Goal: Find specific page/section: Find specific page/section

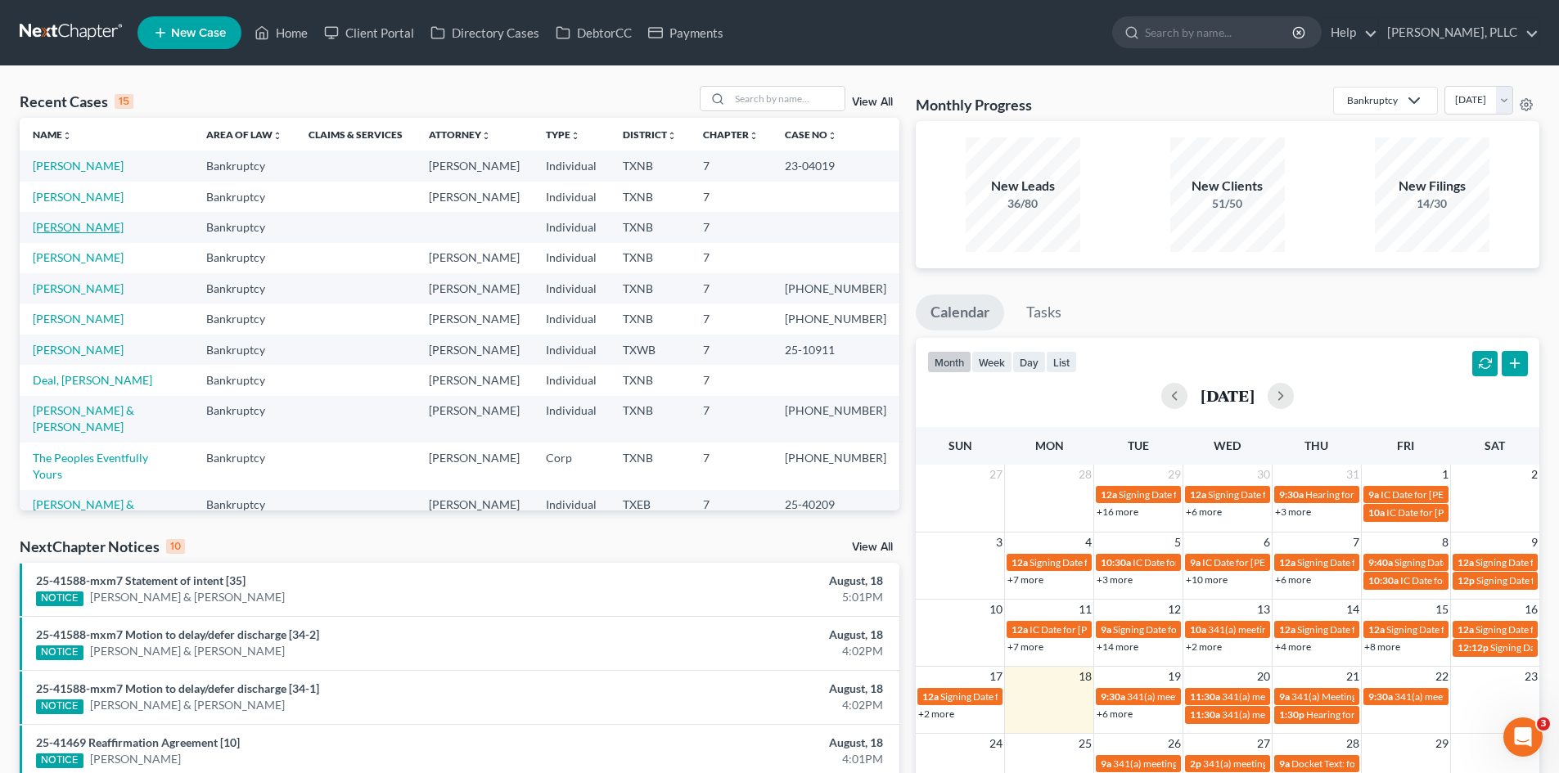
click at [61, 232] on link "[PERSON_NAME]" at bounding box center [78, 227] width 91 height 14
select select "4"
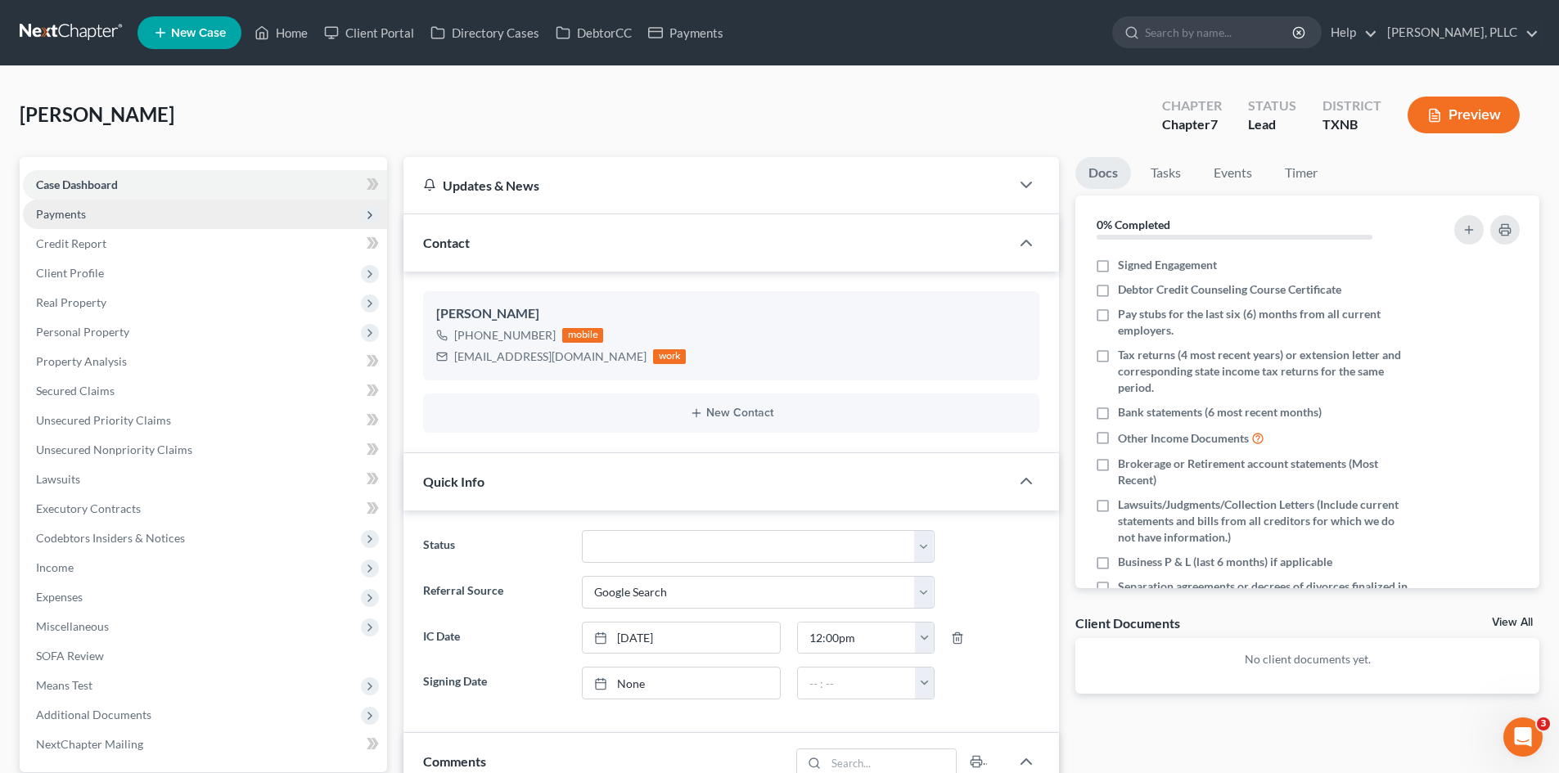
click at [88, 223] on span "Payments" at bounding box center [205, 214] width 364 height 29
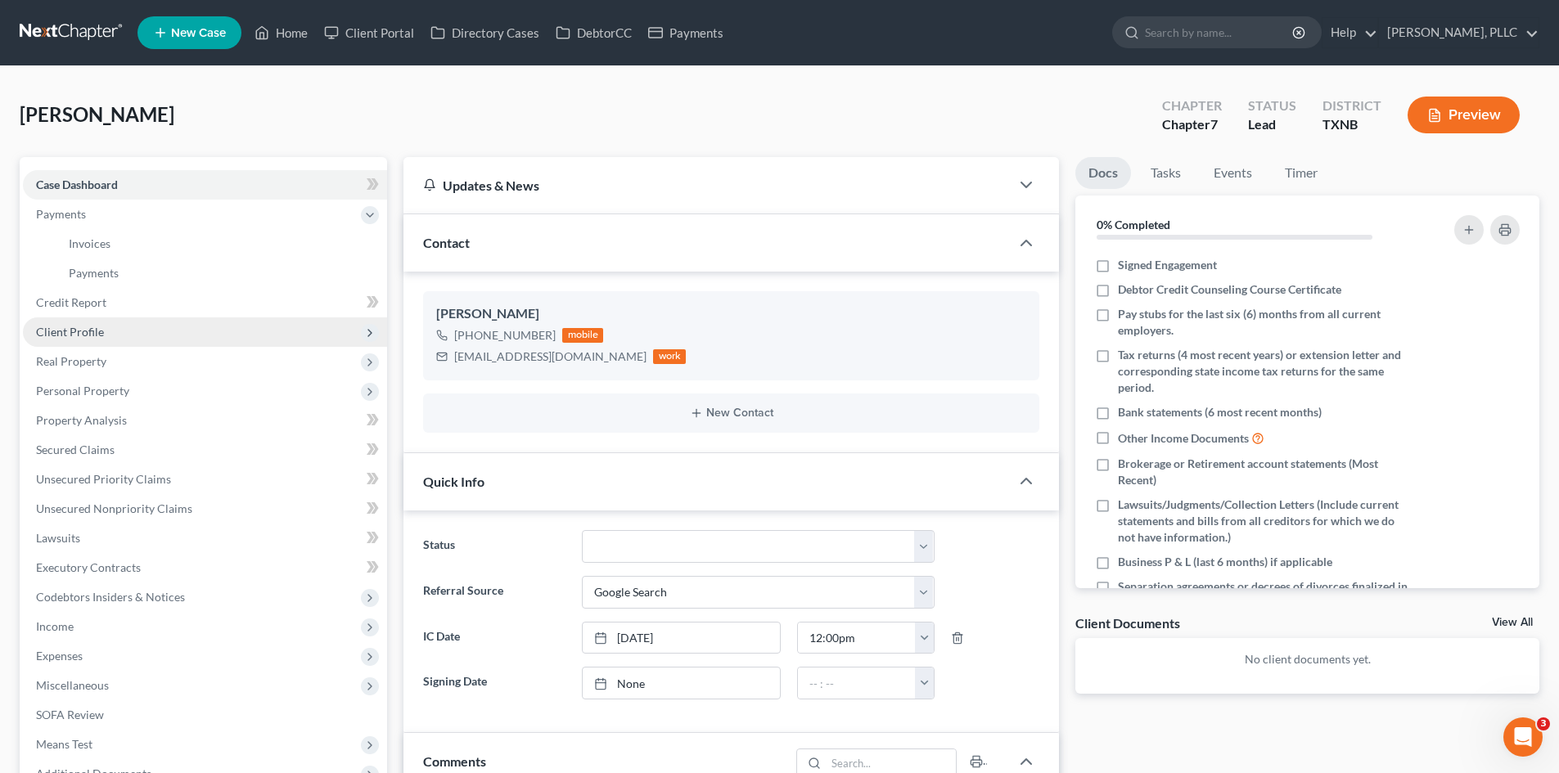
drag, startPoint x: 93, startPoint y: 322, endPoint x: 102, endPoint y: 322, distance: 9.0
click at [93, 322] on span "Client Profile" at bounding box center [205, 331] width 364 height 29
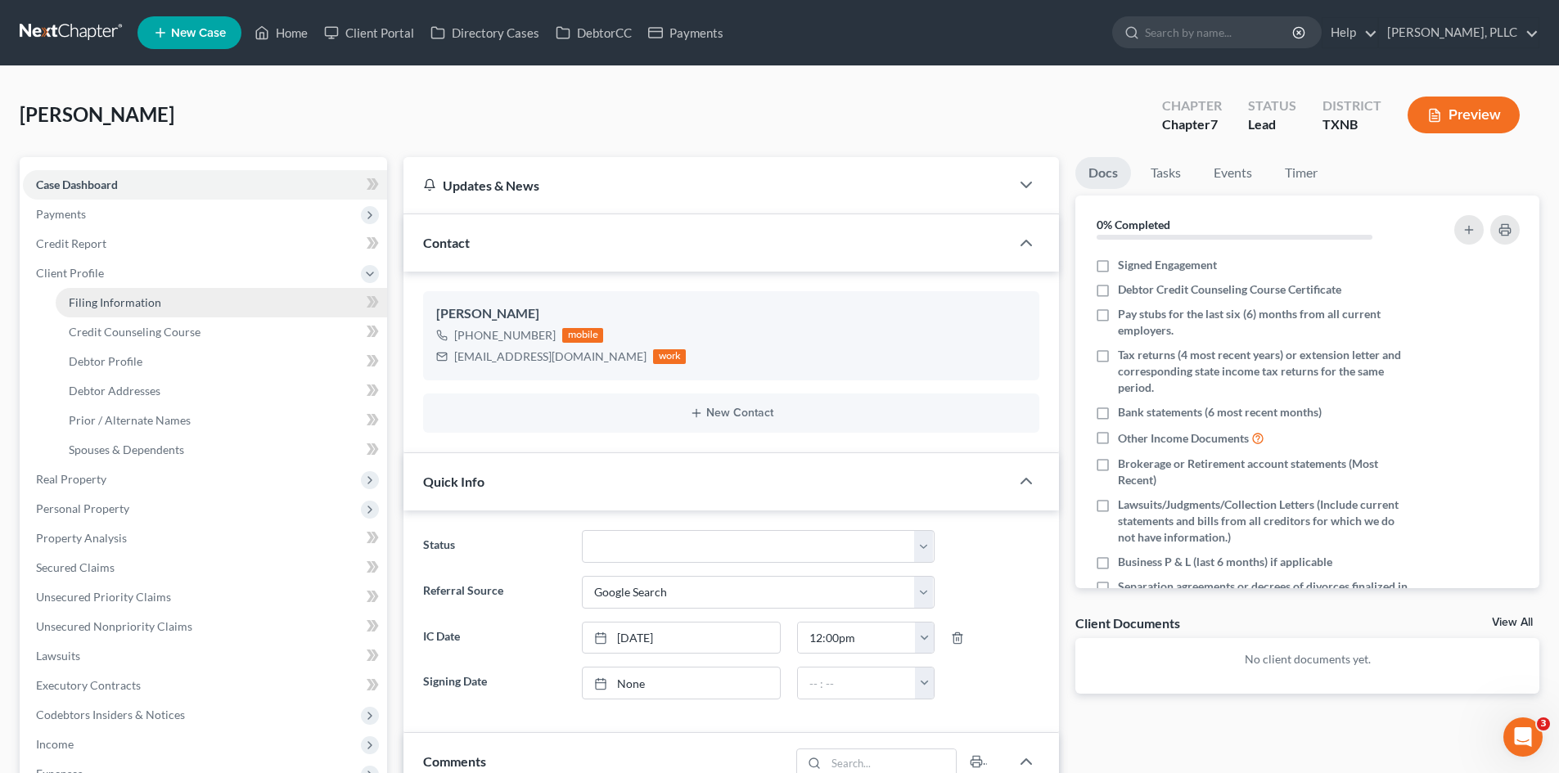
click at [164, 301] on link "Filing Information" at bounding box center [221, 302] width 331 height 29
select select "1"
select select "0"
select select "45"
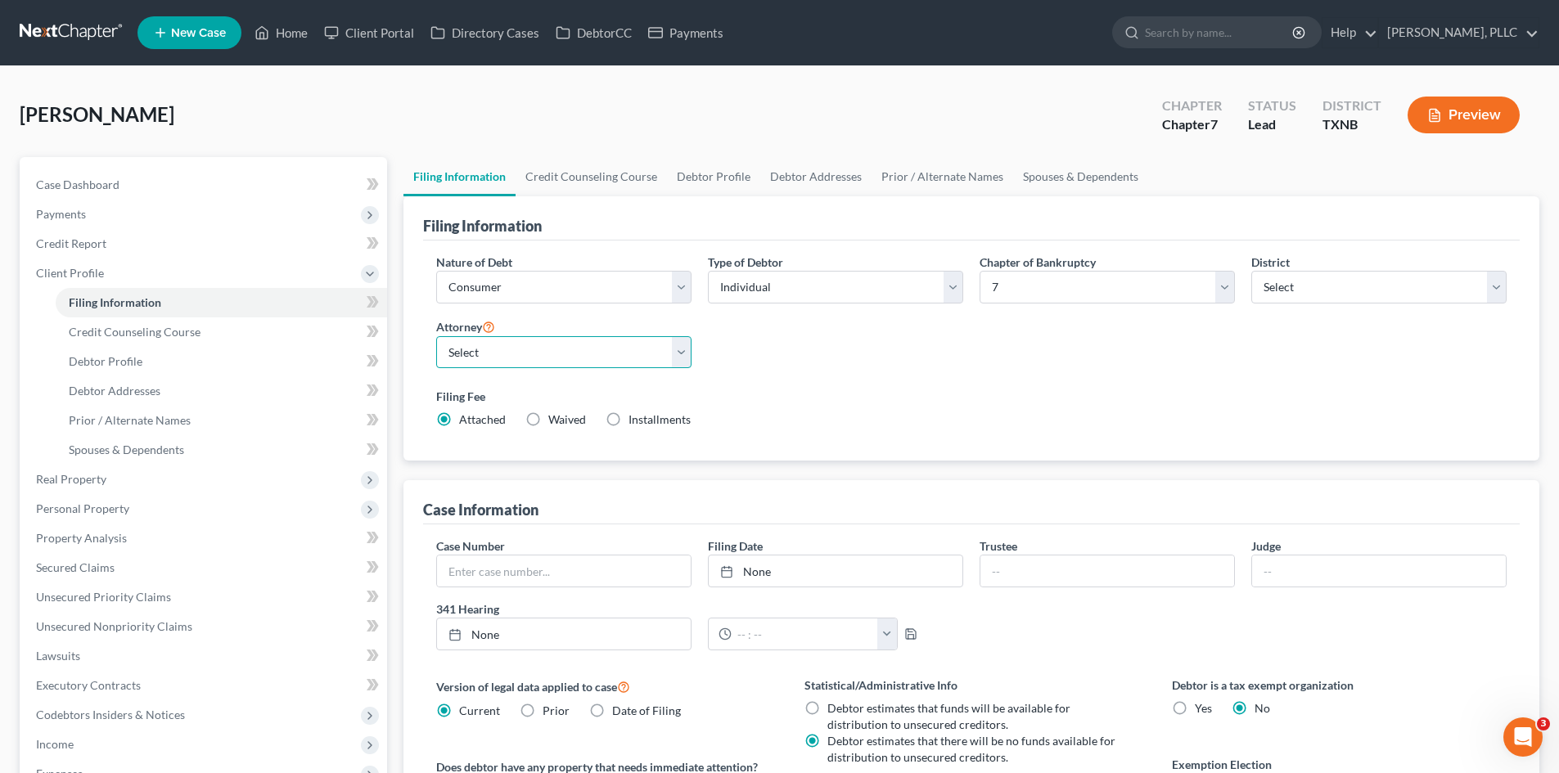
click at [561, 354] on select "Select [PERSON_NAME] - TXEB [PERSON_NAME] - [GEOGRAPHIC_DATA] [PERSON_NAME] - […" at bounding box center [563, 352] width 255 height 33
select select "1"
click at [436, 336] on select "Select [PERSON_NAME] - TXEB [PERSON_NAME] - [GEOGRAPHIC_DATA] [PERSON_NAME] - […" at bounding box center [563, 352] width 255 height 33
click at [296, 29] on link "Home" at bounding box center [281, 32] width 70 height 29
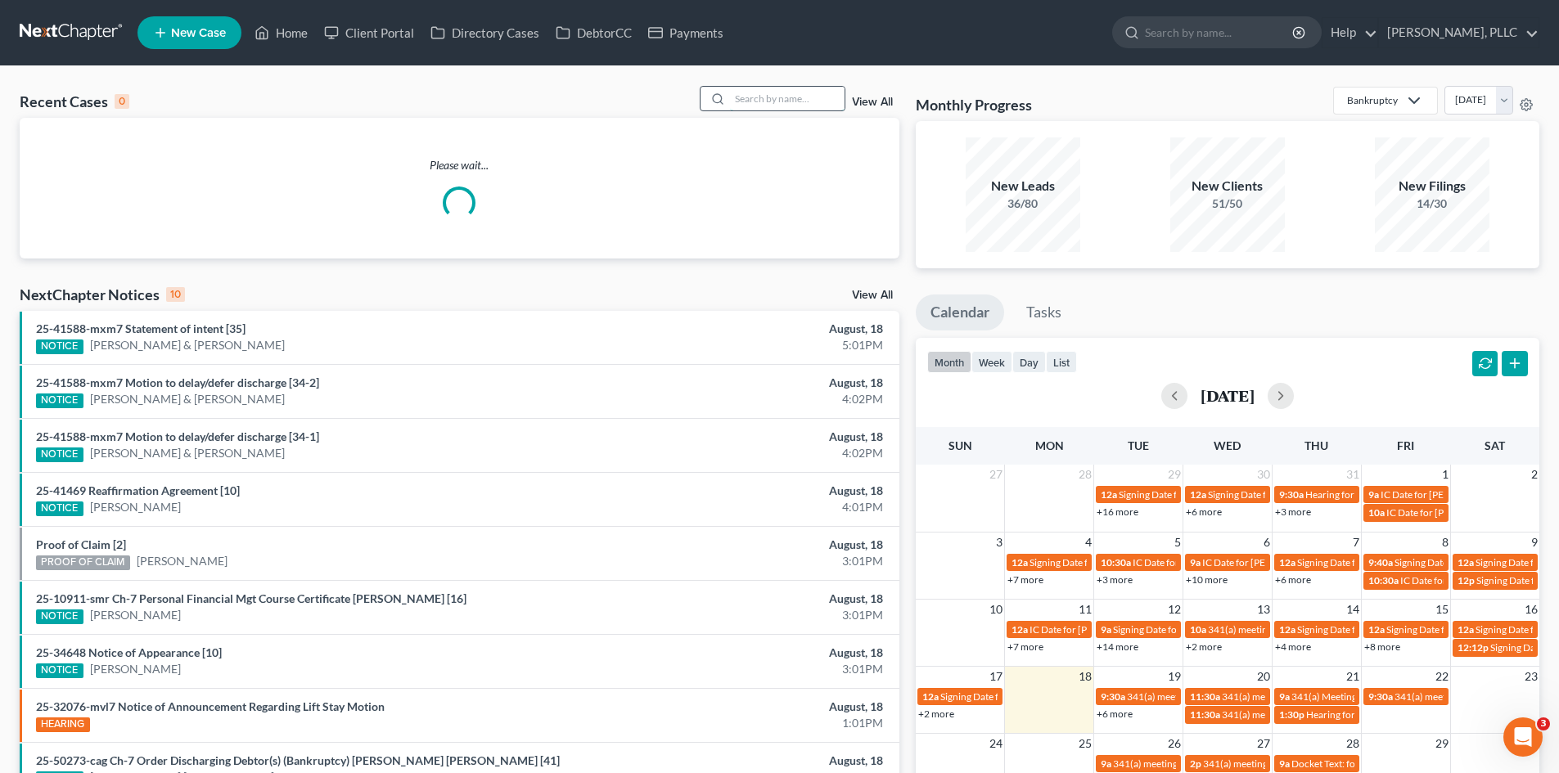
click at [746, 101] on input "search" at bounding box center [787, 99] width 115 height 24
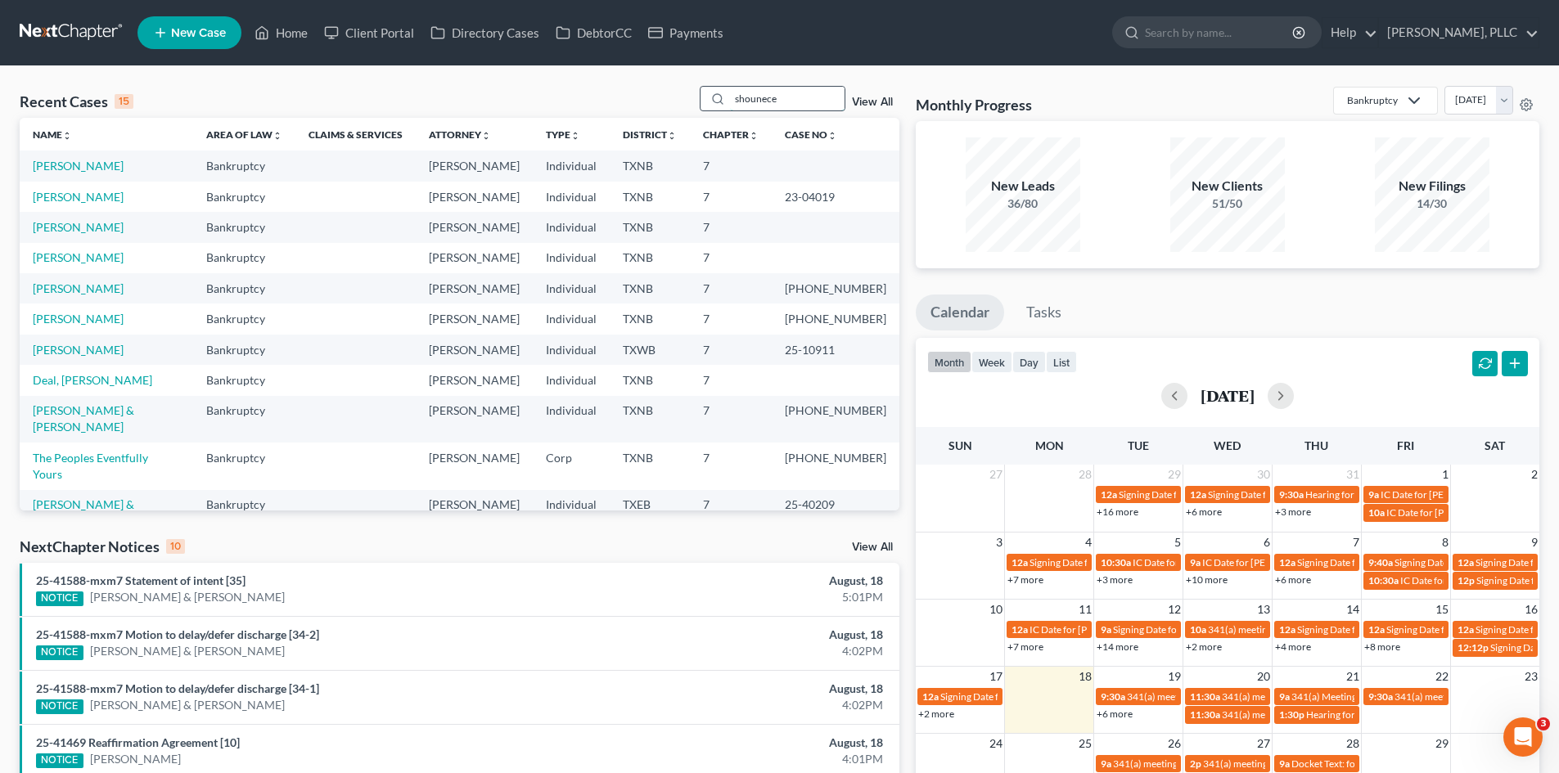
type input "shounece"
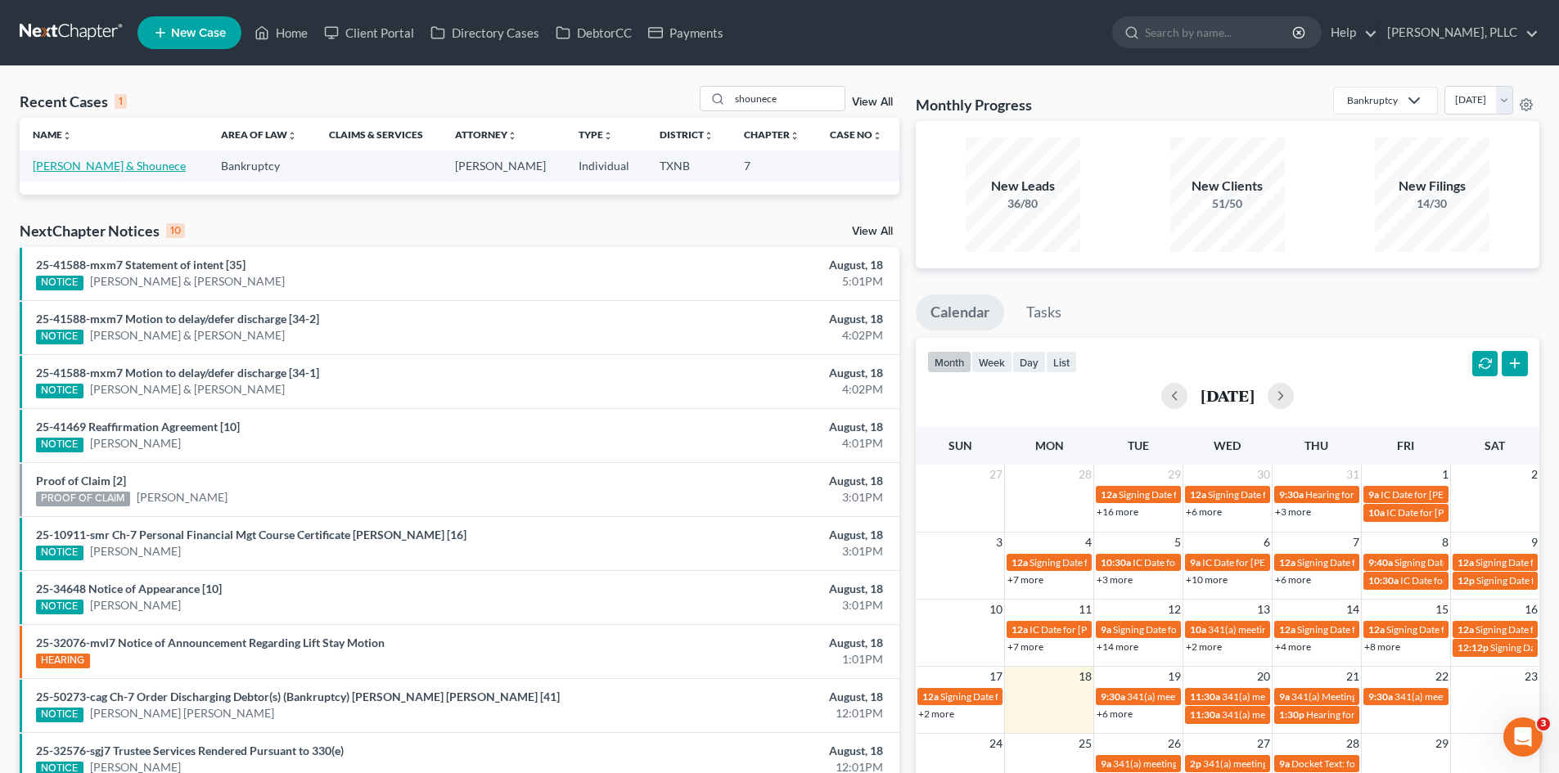
click at [68, 169] on link "[PERSON_NAME] & Shounece" at bounding box center [109, 166] width 153 height 14
select select "4"
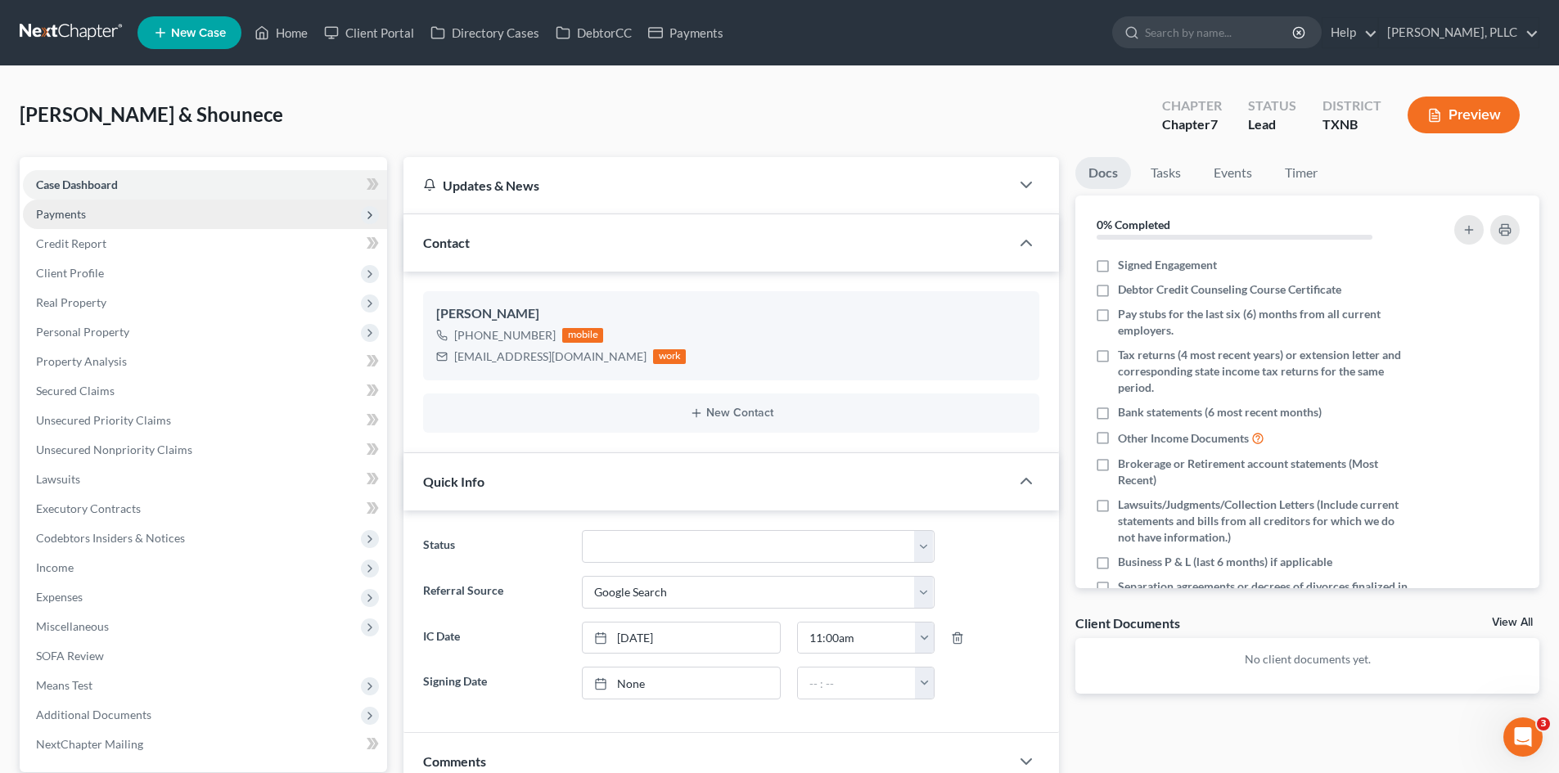
click at [119, 214] on span "Payments" at bounding box center [205, 214] width 364 height 29
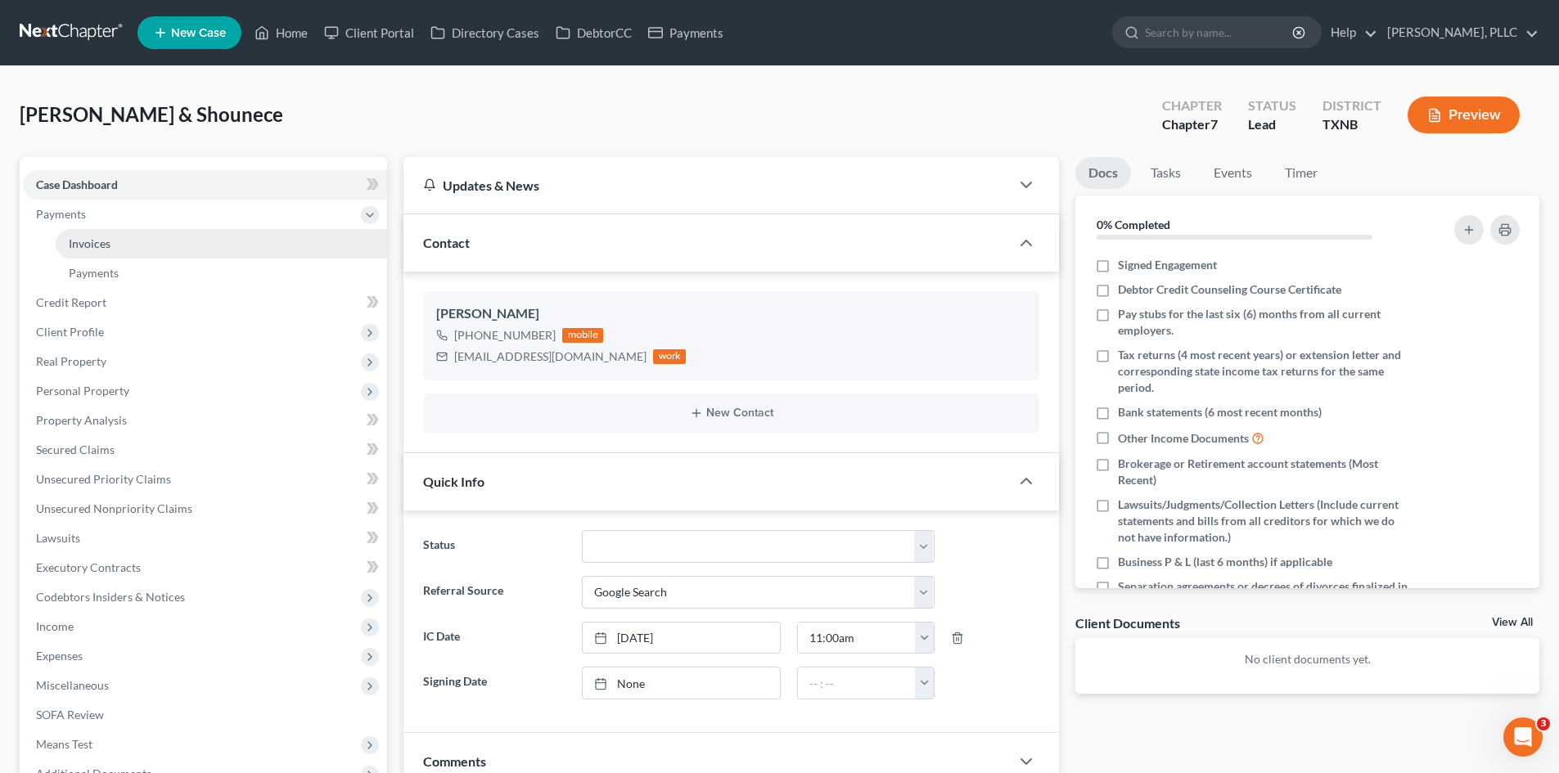
click at [173, 241] on link "Invoices" at bounding box center [221, 243] width 331 height 29
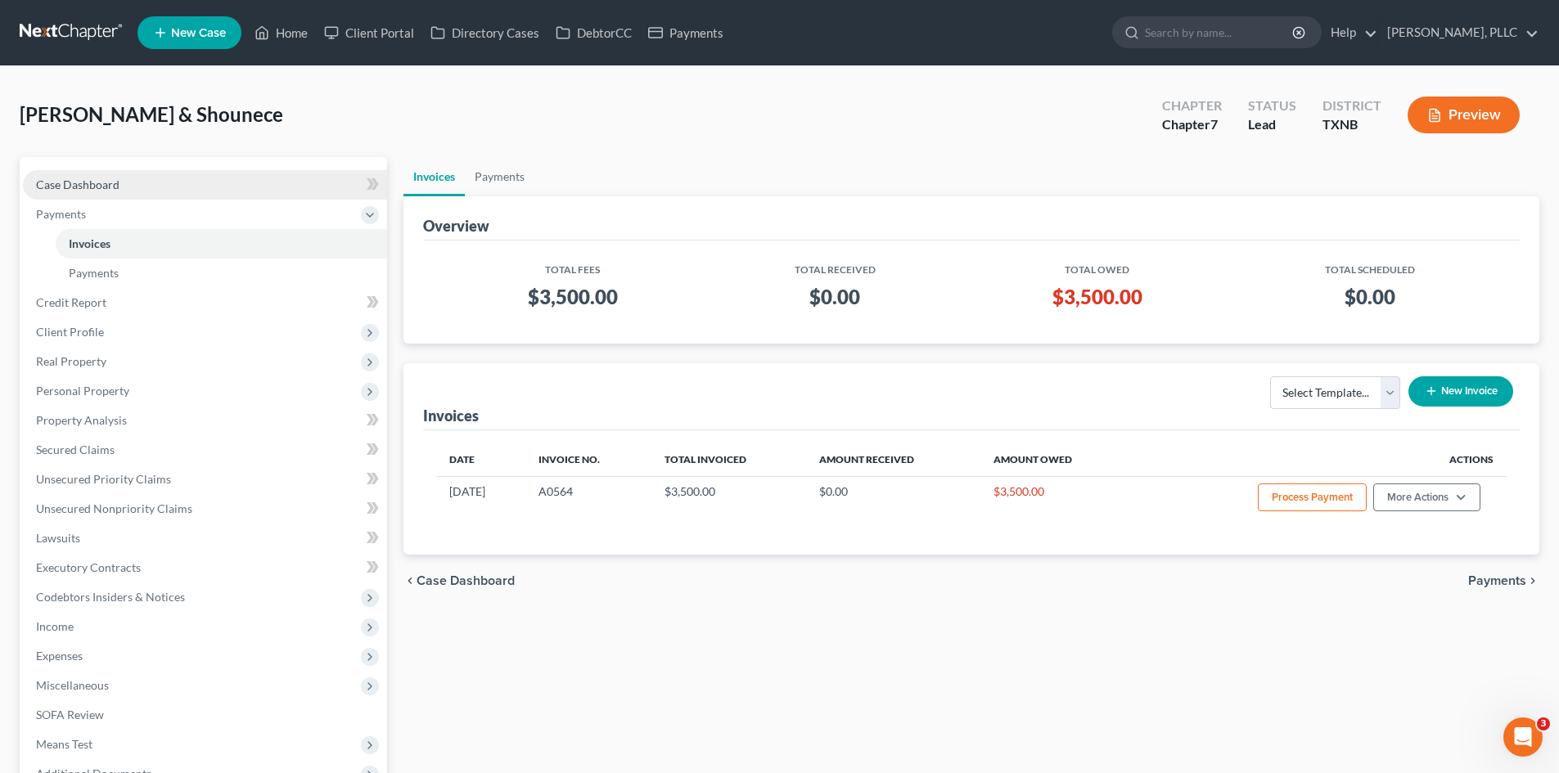
click at [263, 170] on link "Case Dashboard" at bounding box center [205, 184] width 364 height 29
select select "4"
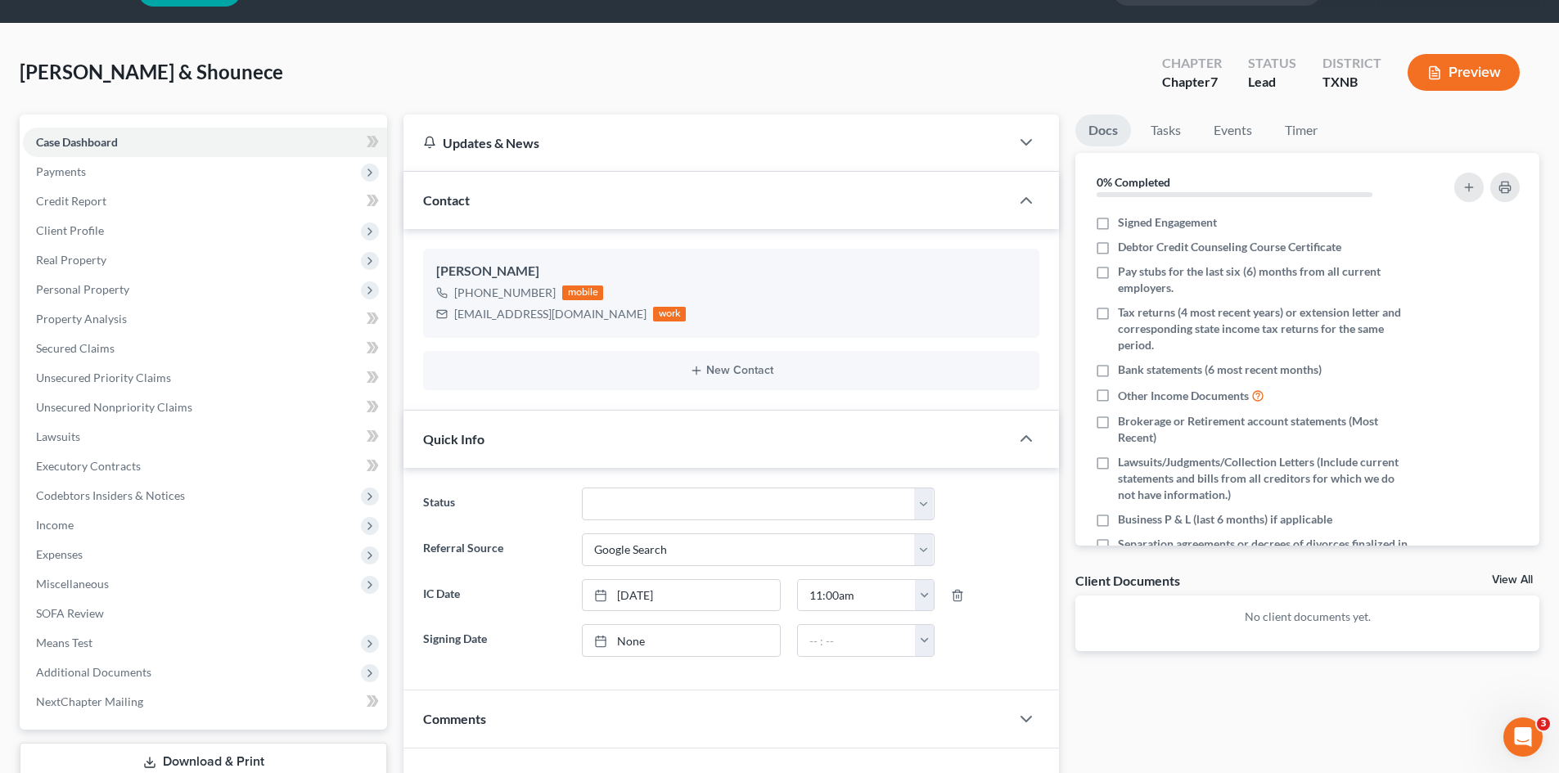
scroll to position [14, 0]
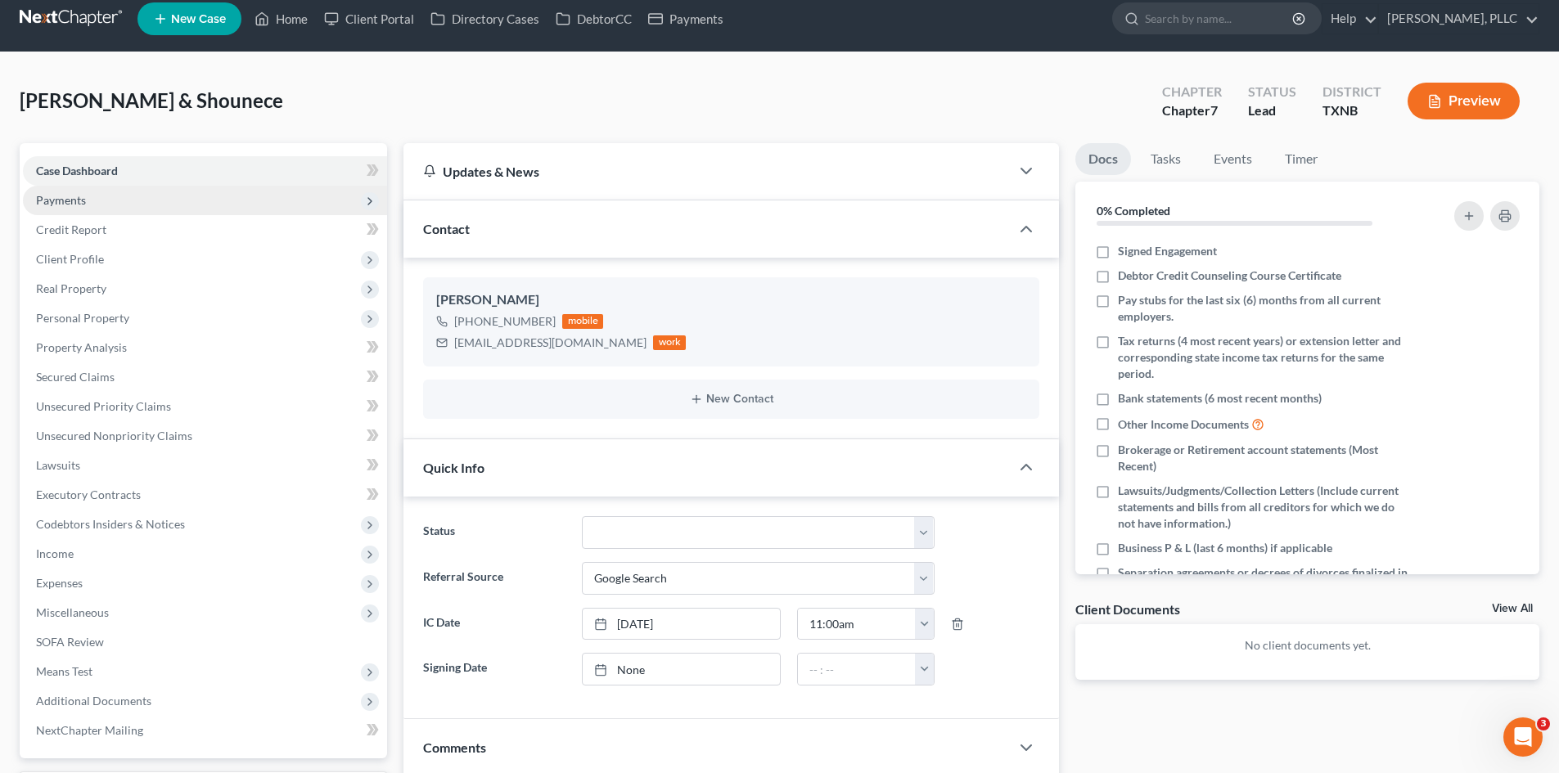
click at [129, 197] on span "Payments" at bounding box center [205, 200] width 364 height 29
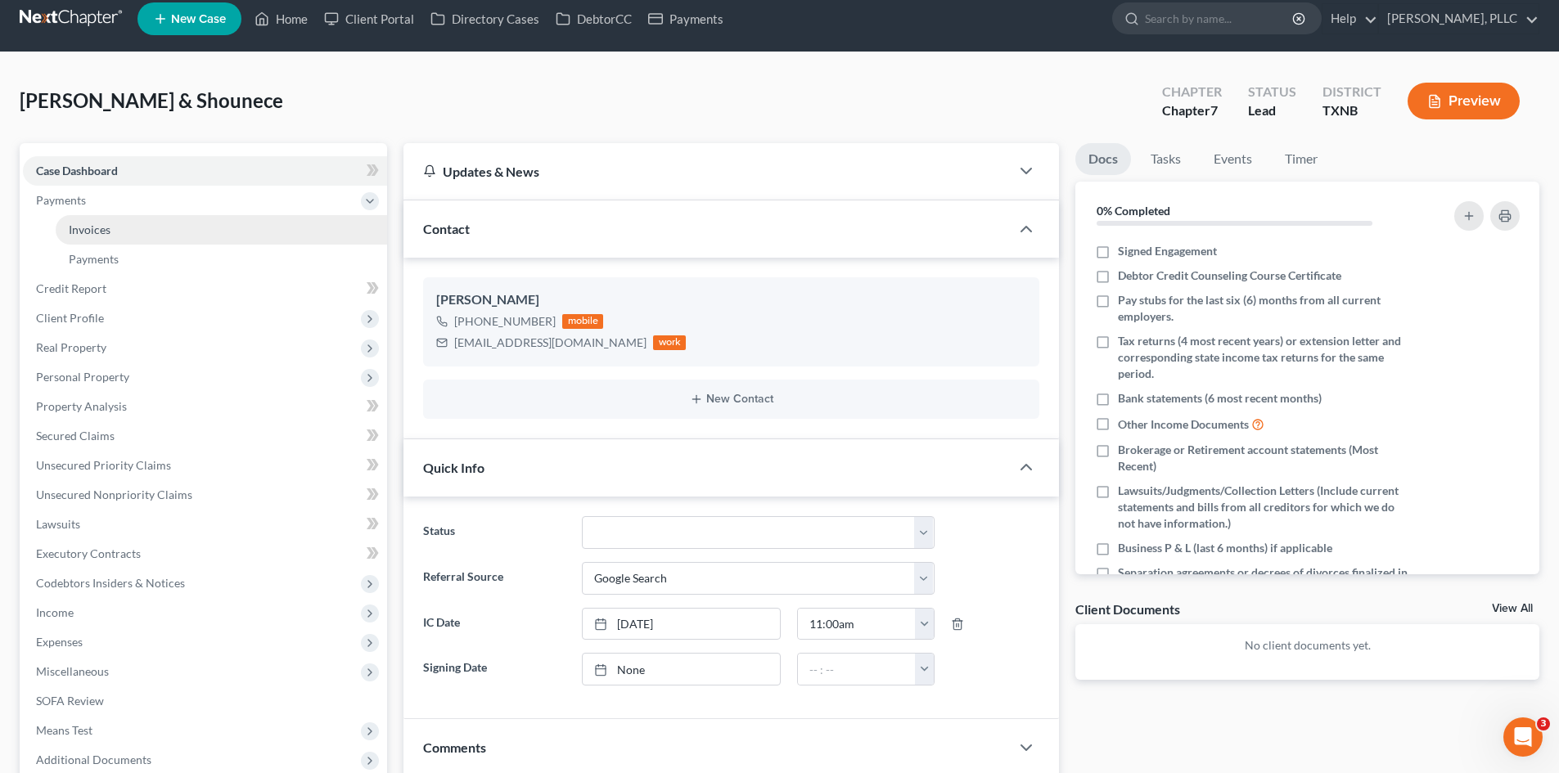
click at [137, 241] on link "Invoices" at bounding box center [221, 229] width 331 height 29
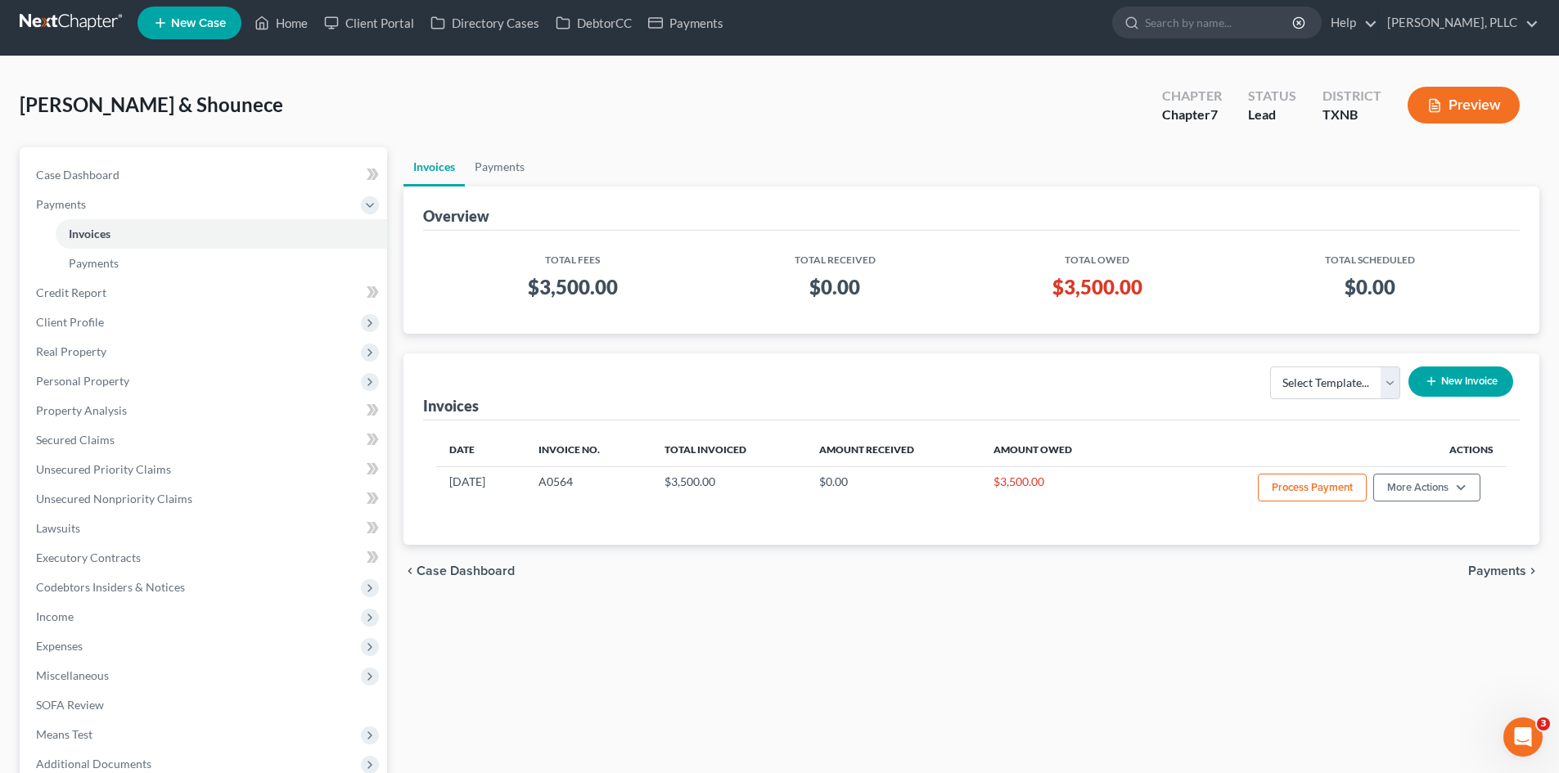
scroll to position [8, 0]
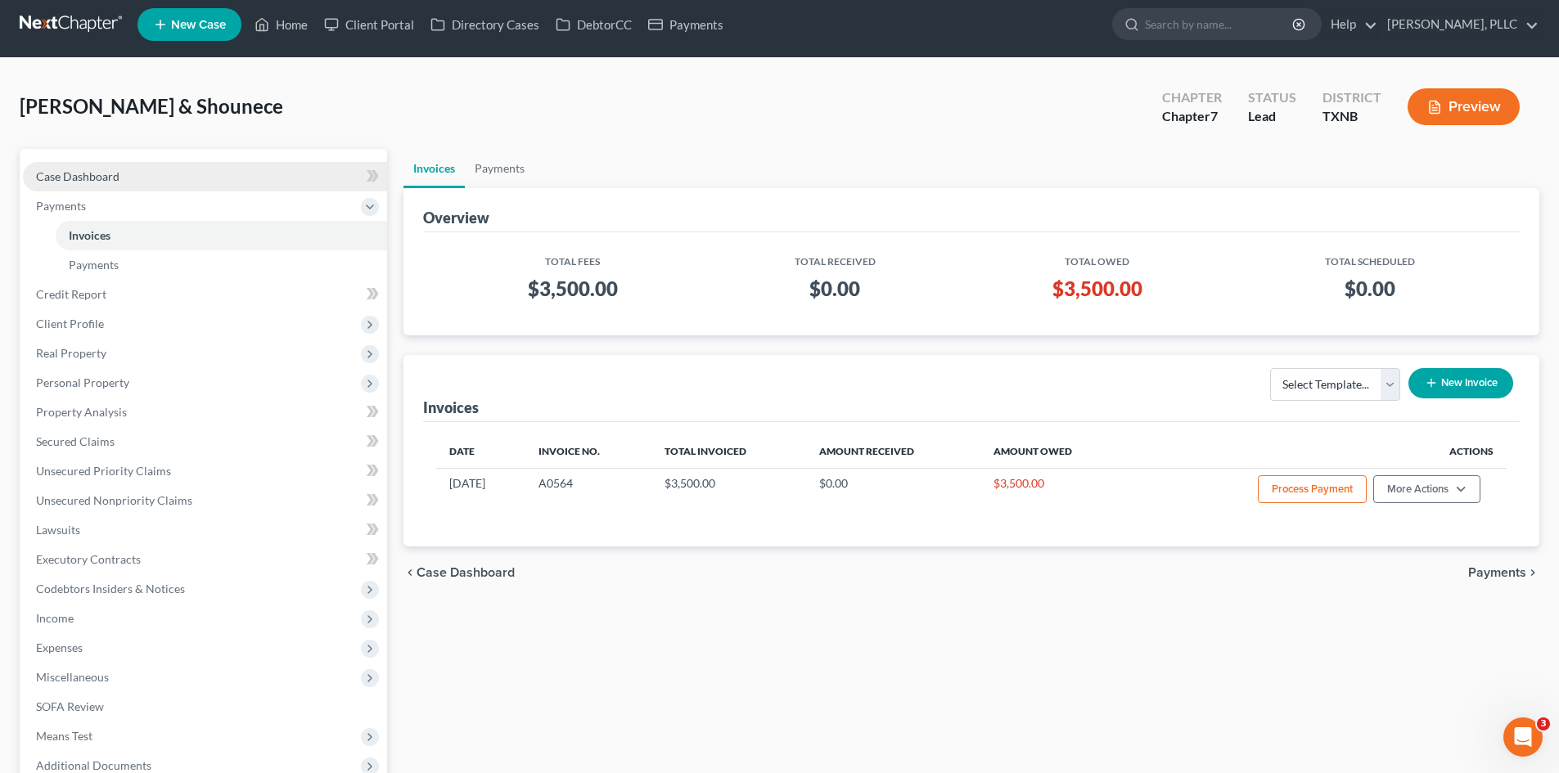
click at [254, 181] on link "Case Dashboard" at bounding box center [205, 176] width 364 height 29
select select "4"
